Goal: Transaction & Acquisition: Purchase product/service

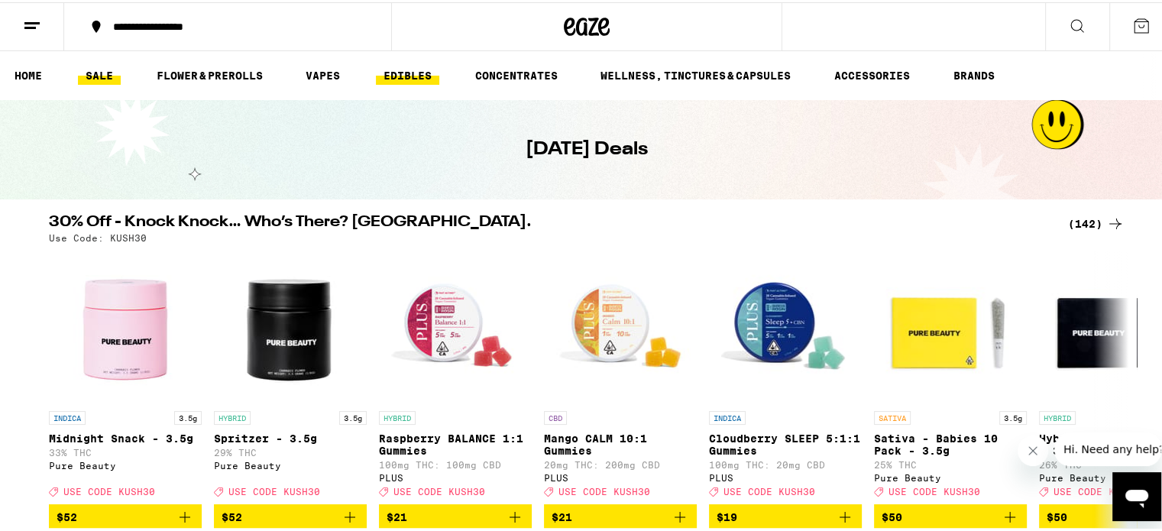
click at [404, 73] on link "EDIBLES" at bounding box center [407, 73] width 63 height 18
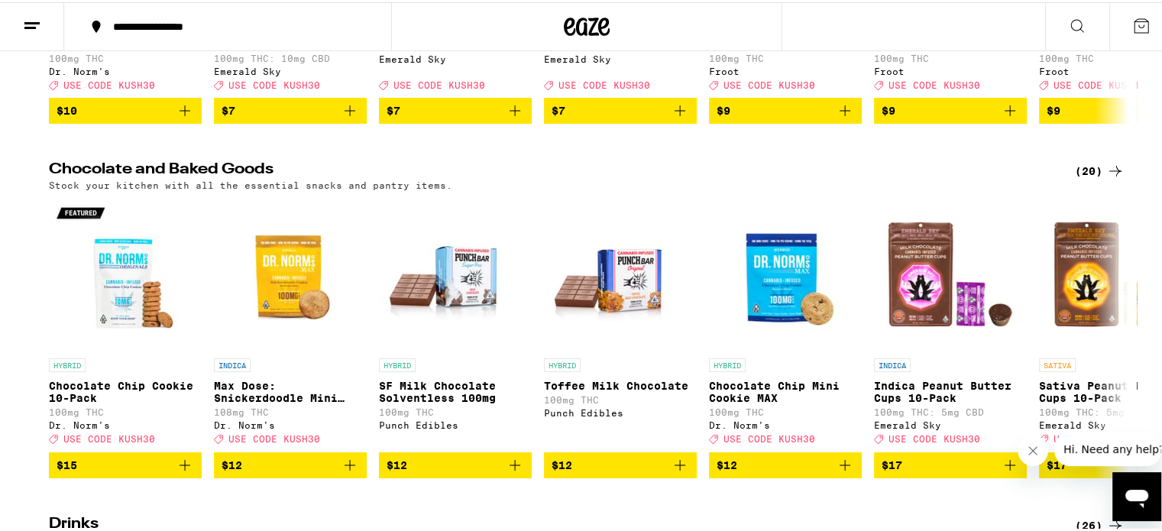
scroll to position [409, 0]
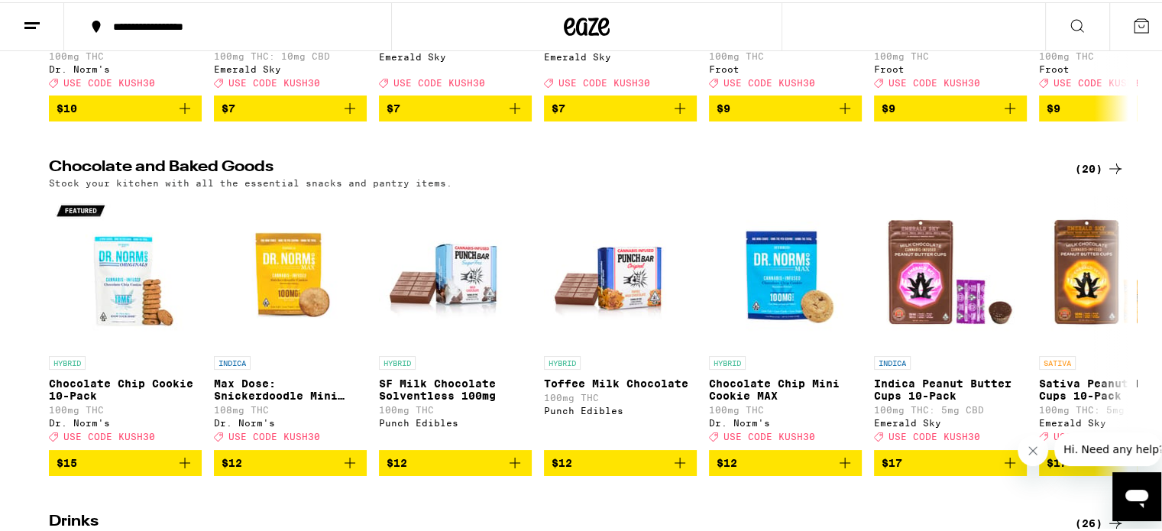
click at [1001, 470] on icon "Add to bag" at bounding box center [1010, 461] width 18 height 18
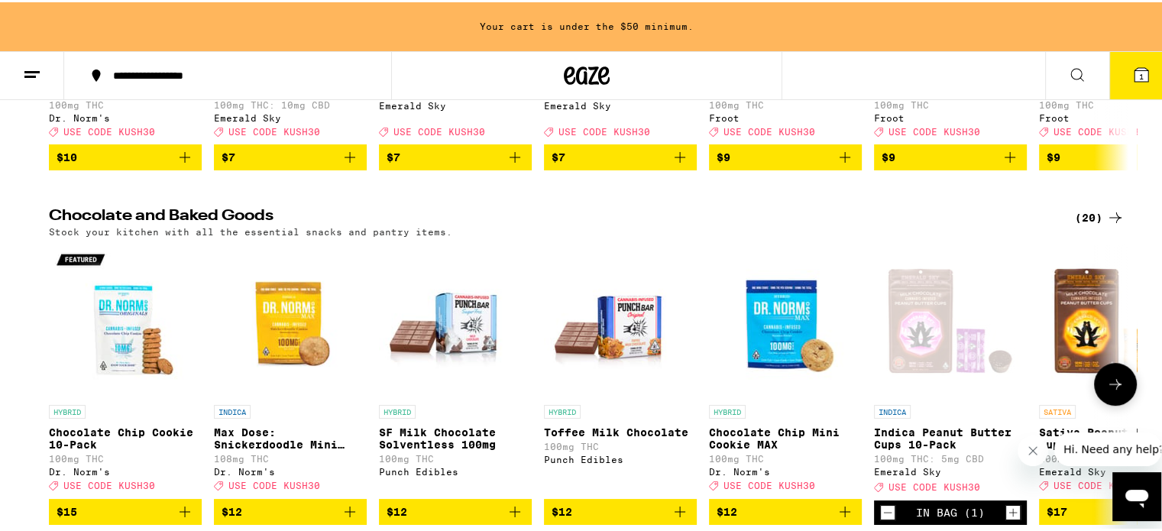
scroll to position [458, 0]
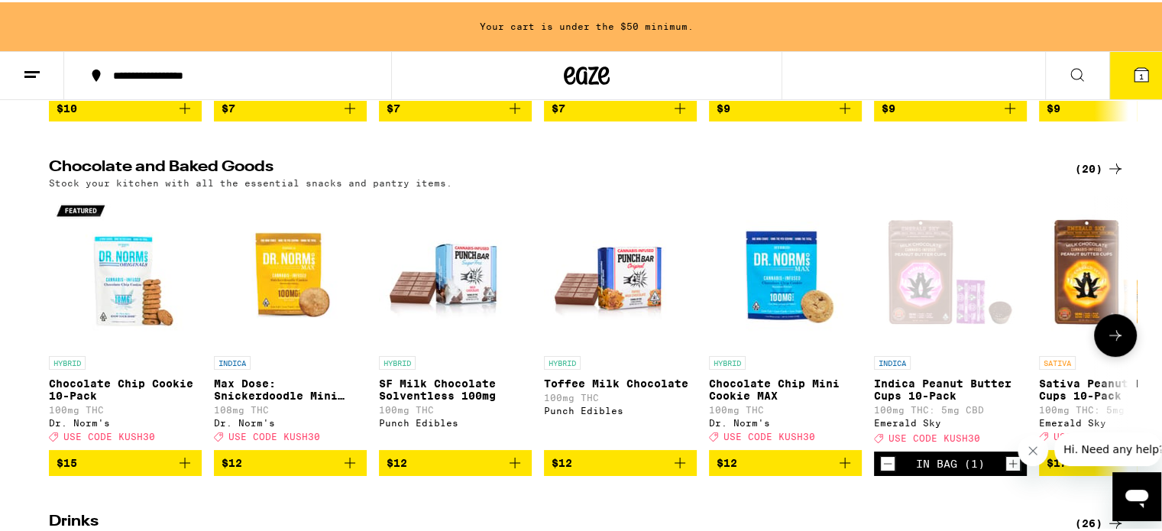
click at [1009, 471] on icon "Increment" at bounding box center [1013, 461] width 14 height 18
click at [1009, 465] on icon "Increment" at bounding box center [1013, 461] width 8 height 8
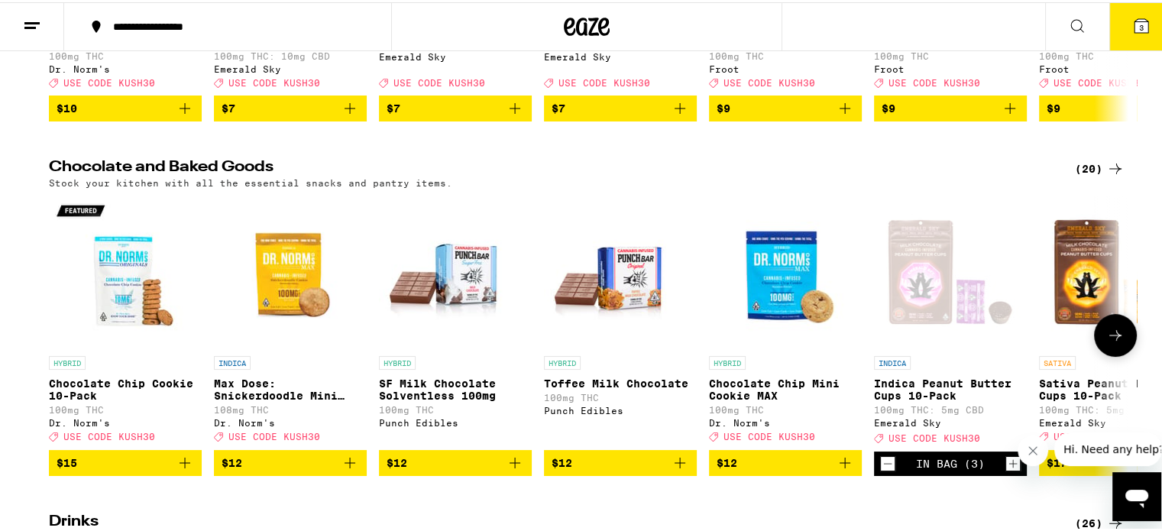
click at [345, 472] on button "$12" at bounding box center [290, 461] width 153 height 26
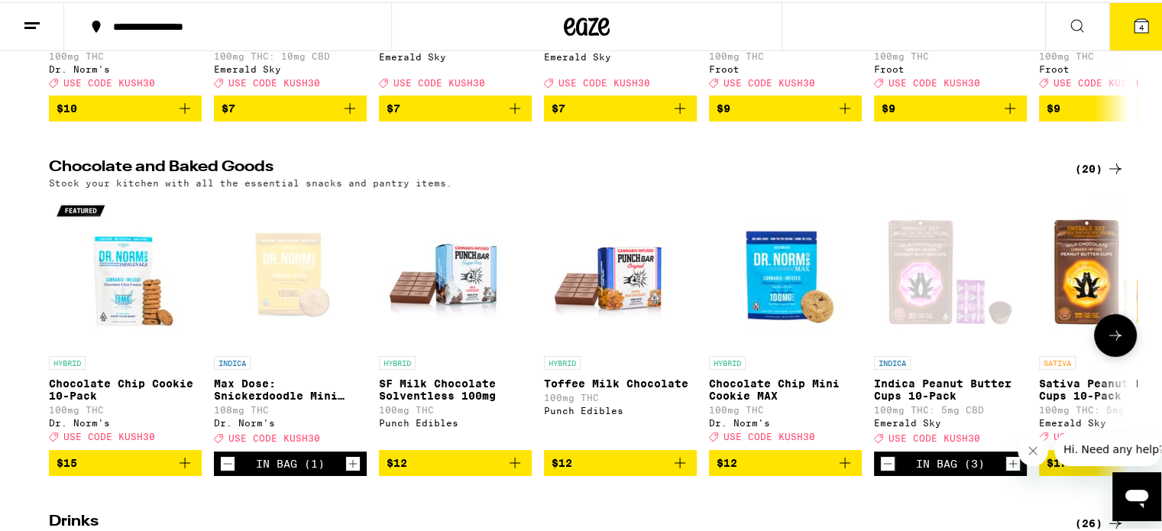
click at [1113, 35] on button "4" at bounding box center [1142, 24] width 64 height 47
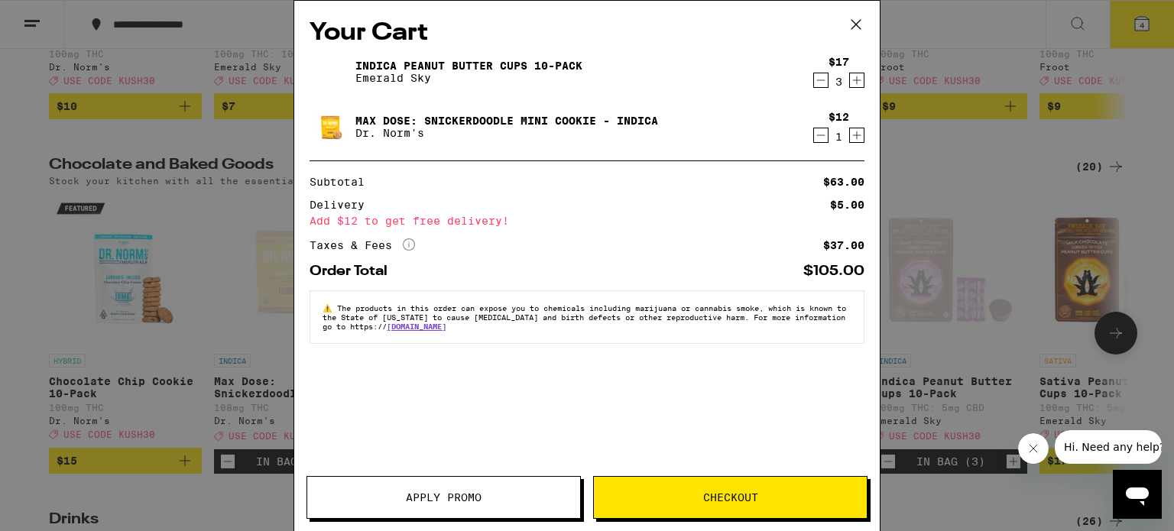
click at [449, 492] on span "Apply Promo" at bounding box center [444, 497] width 76 height 11
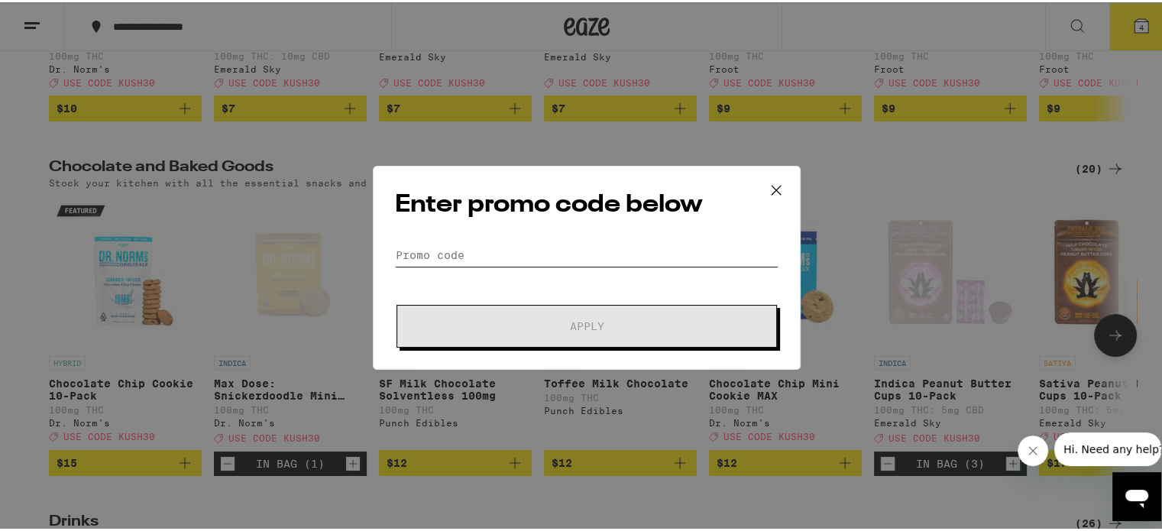
click at [475, 241] on input "Promo Code" at bounding box center [587, 252] width 384 height 23
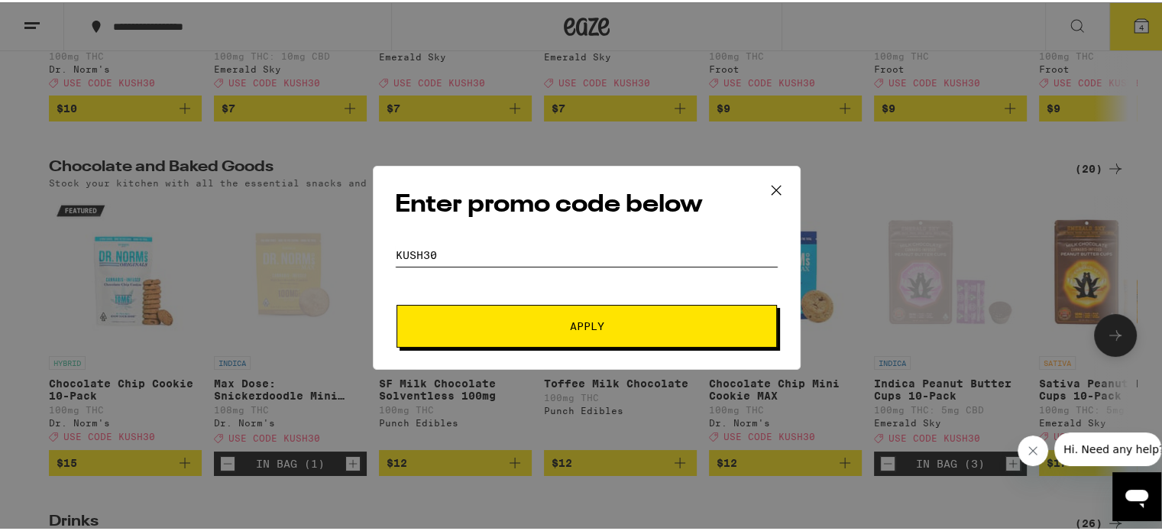
type input "kush30"
click at [617, 322] on span "Apply" at bounding box center [586, 324] width 275 height 11
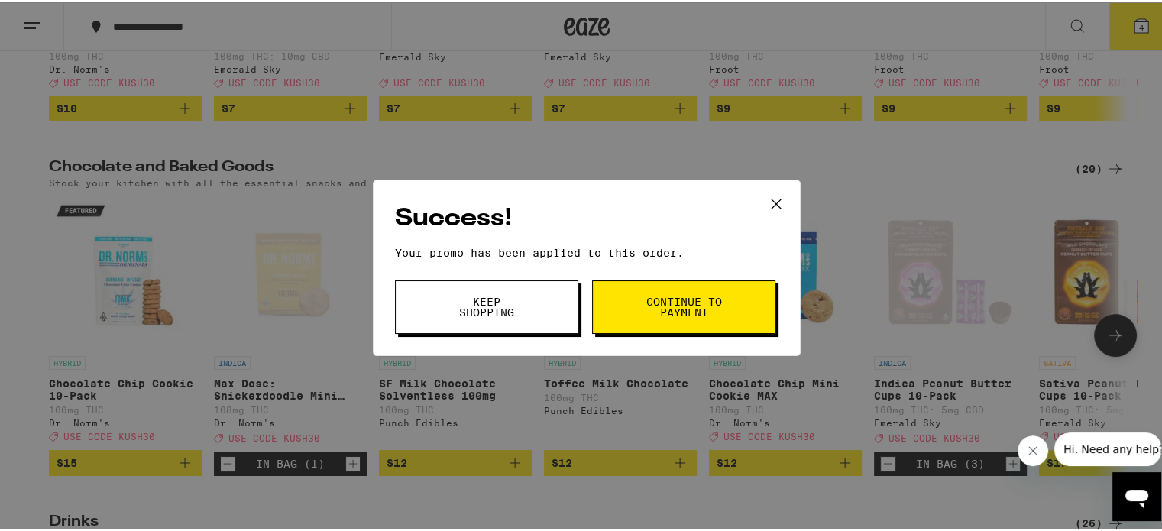
click at [683, 306] on span "Continue to payment" at bounding box center [684, 304] width 78 height 21
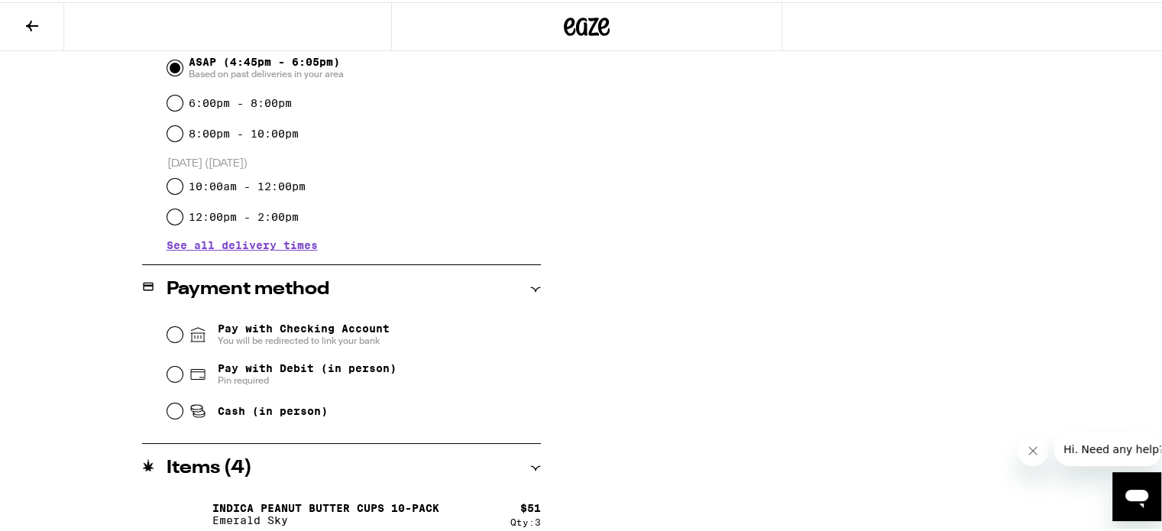
scroll to position [452, 0]
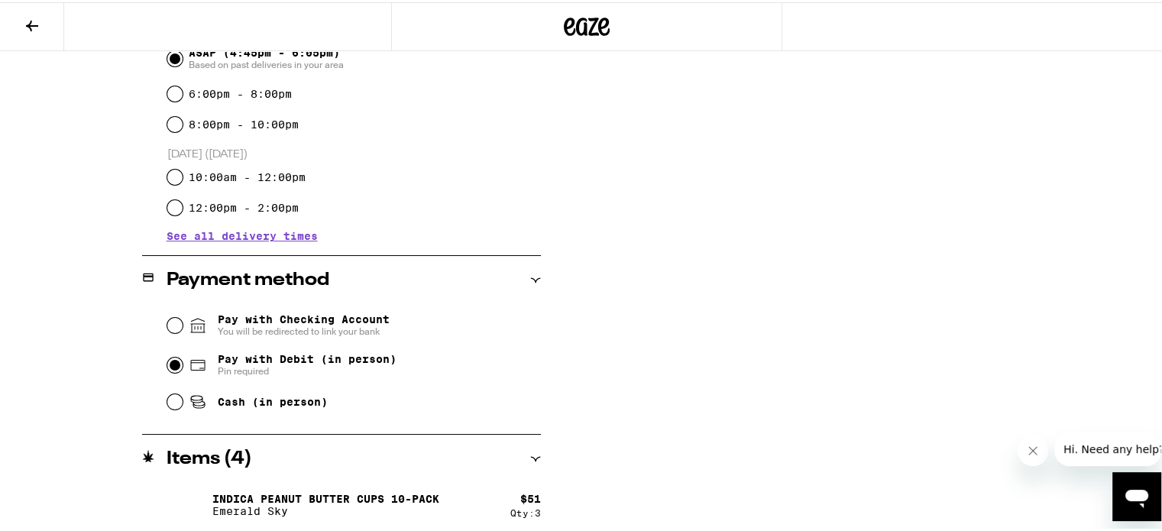
click at [173, 366] on input "Pay with Debit (in person) Pin required" at bounding box center [174, 362] width 15 height 15
radio input "true"
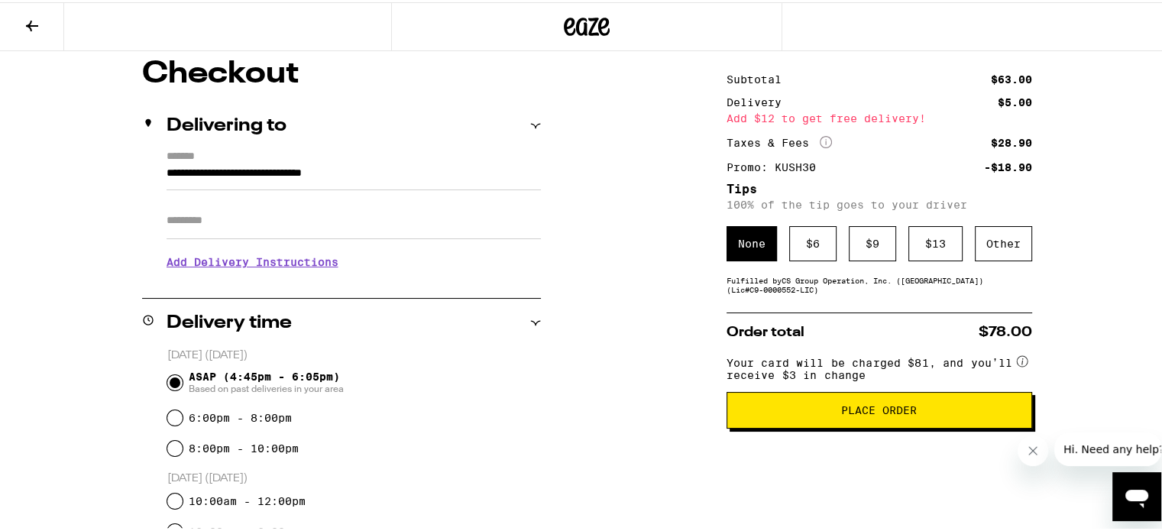
scroll to position [127, 0]
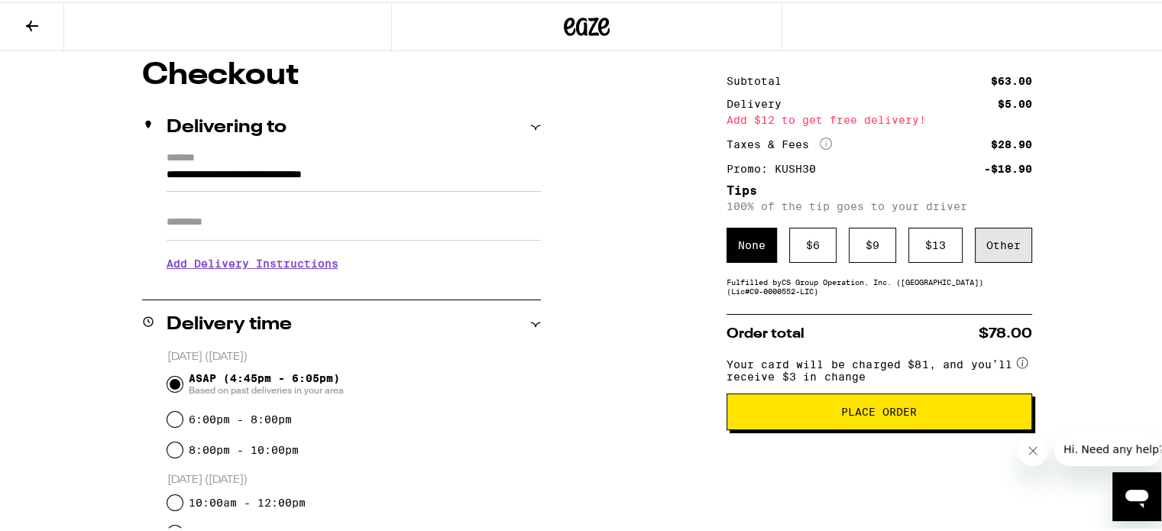
click at [996, 241] on div "Other" at bounding box center [1003, 242] width 57 height 35
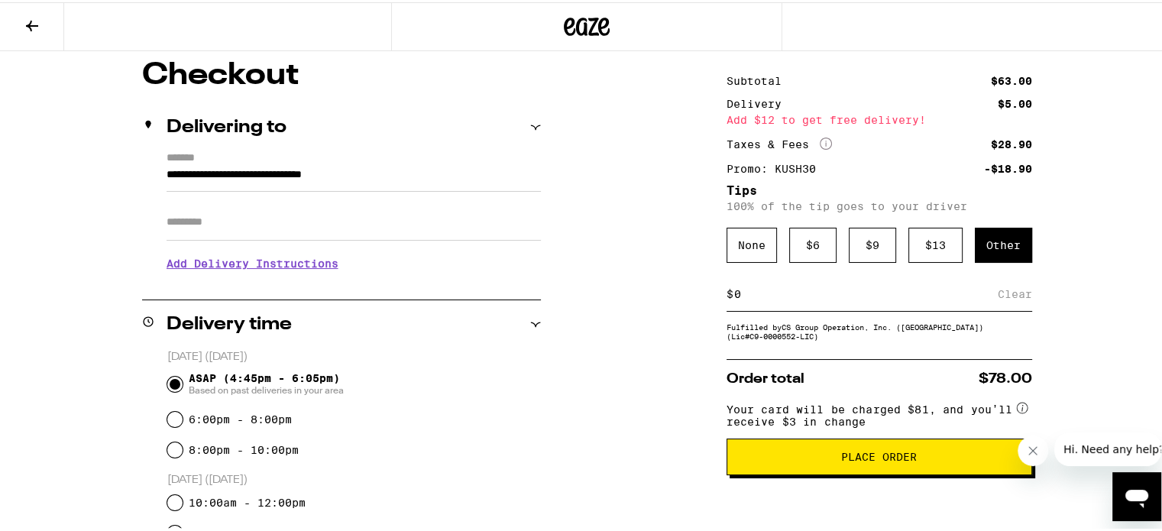
click at [758, 298] on input at bounding box center [866, 292] width 264 height 14
type input "5"
click at [871, 460] on span "Place Order" at bounding box center [879, 454] width 76 height 11
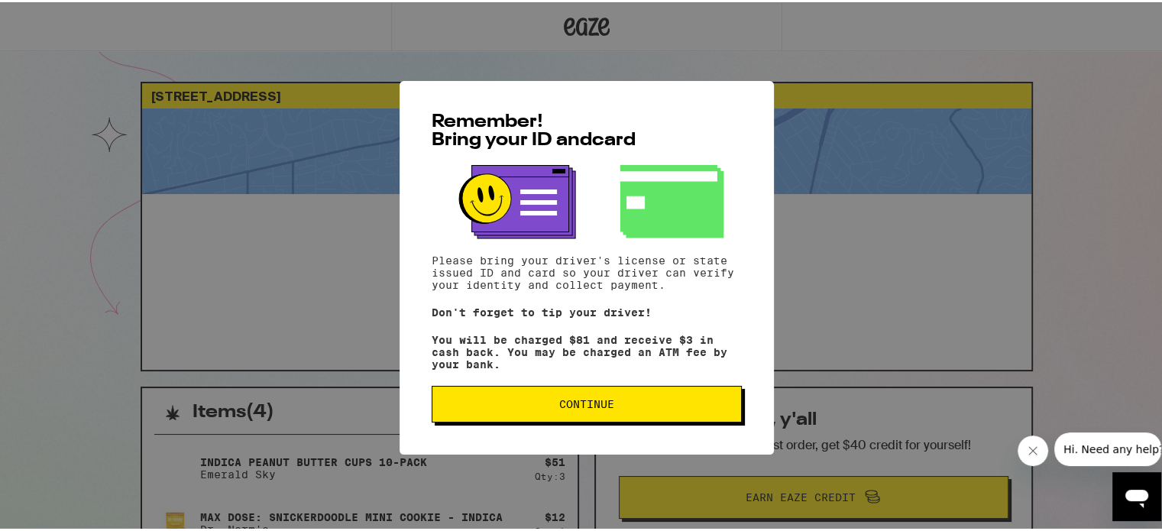
click at [602, 416] on button "Continue" at bounding box center [587, 402] width 310 height 37
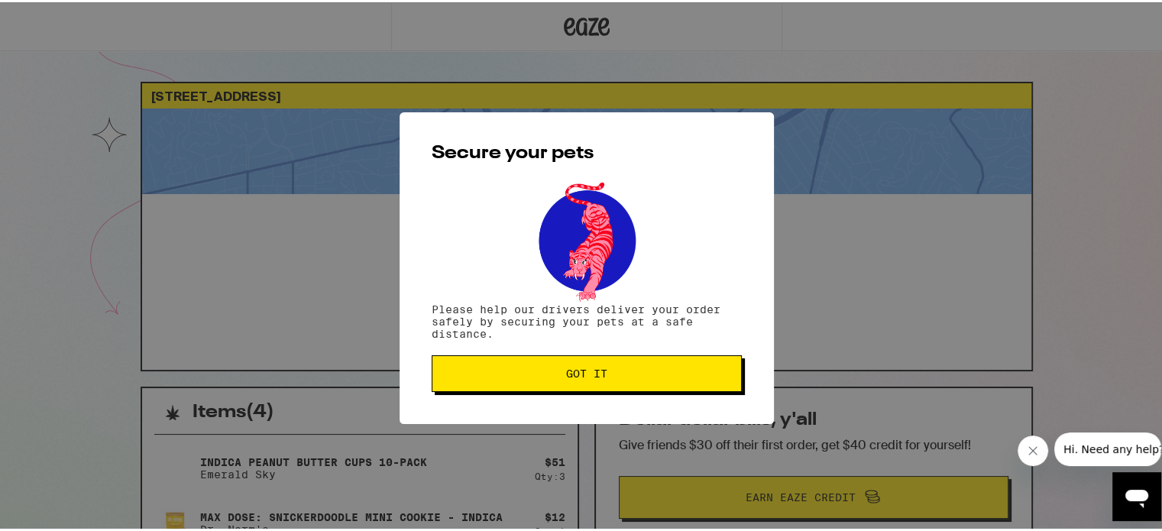
click at [581, 390] on button "Got it" at bounding box center [587, 371] width 310 height 37
